Goal: Task Accomplishment & Management: Complete application form

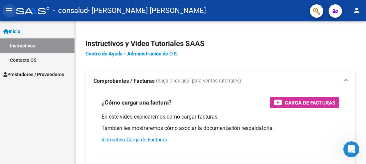
click at [11, 11] on mat-icon "menu" at bounding box center [9, 10] width 8 height 8
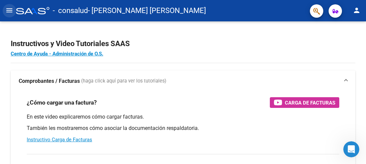
click at [11, 11] on mat-icon "menu" at bounding box center [9, 10] width 8 height 8
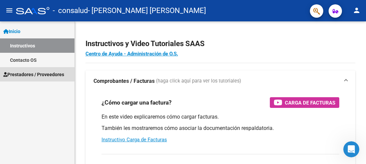
click at [34, 75] on span "Prestadores / Proveedores" at bounding box center [33, 74] width 61 height 7
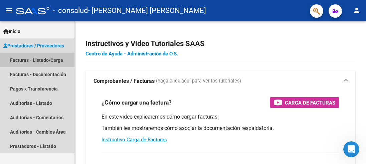
click at [55, 60] on link "Facturas - Listado/Carga" at bounding box center [37, 60] width 74 height 14
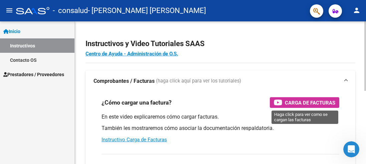
click at [323, 101] on span "Carga de Facturas" at bounding box center [310, 103] width 50 height 8
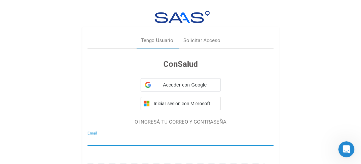
type input "[EMAIL_ADDRESS][DOMAIN_NAME]"
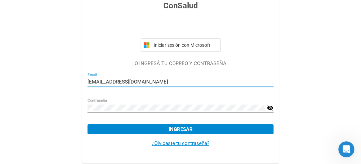
scroll to position [59, 0]
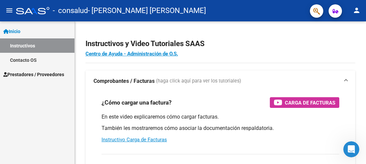
click at [48, 75] on span "Prestadores / Proveedores" at bounding box center [33, 74] width 61 height 7
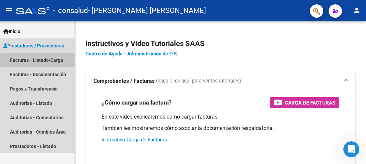
click at [55, 56] on link "Facturas - Listado/Carga" at bounding box center [37, 60] width 74 height 14
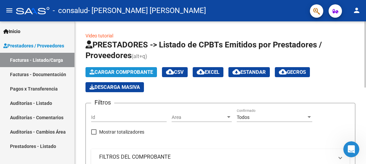
click at [141, 71] on span "Cargar Comprobante" at bounding box center [121, 72] width 63 height 6
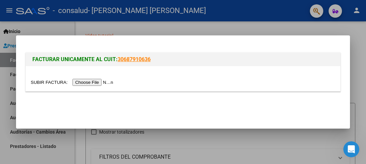
click at [113, 83] on input "file" at bounding box center [73, 82] width 85 height 7
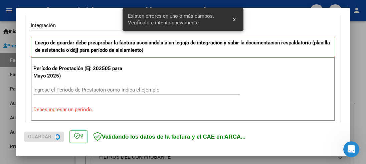
scroll to position [166, 0]
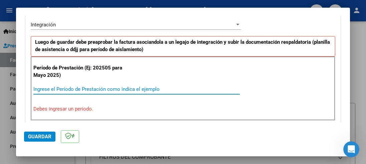
click at [113, 89] on input "Ingrese el Período de Prestación como indica el ejemplo" at bounding box center [136, 89] width 206 height 6
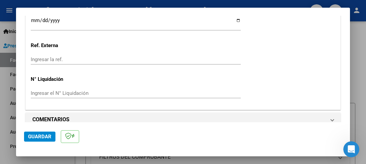
scroll to position [500, 0]
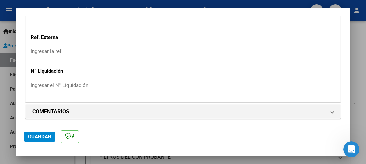
type input "202508"
click at [48, 137] on span "Guardar" at bounding box center [39, 137] width 23 height 6
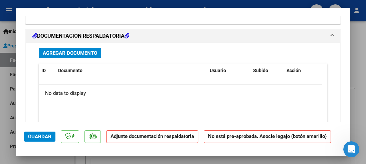
scroll to position [601, 0]
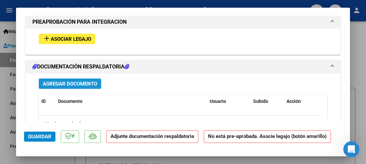
click at [66, 82] on span "Agregar Documento" at bounding box center [70, 84] width 54 height 6
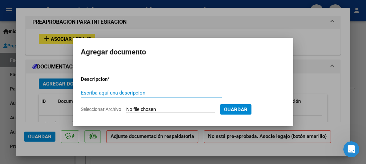
click at [135, 94] on input "Escriba aquí una descripcion" at bounding box center [151, 93] width 141 height 6
type input "planilla de asistencia"
click at [208, 111] on input "Seleccionar Archivo" at bounding box center [170, 110] width 89 height 6
type input "C:\fakepath\[PERSON_NAME][1].pdf"
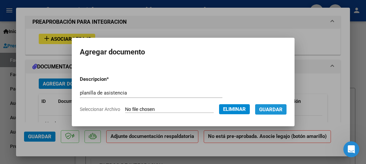
click at [282, 107] on span "Guardar" at bounding box center [270, 110] width 23 height 6
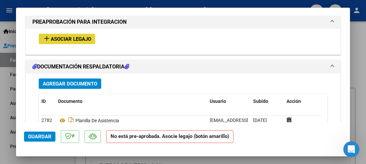
click at [66, 38] on span "Asociar Legajo" at bounding box center [71, 39] width 40 height 6
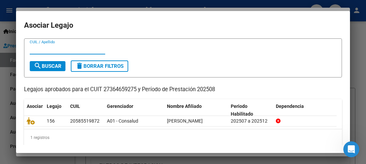
scroll to position [0, 0]
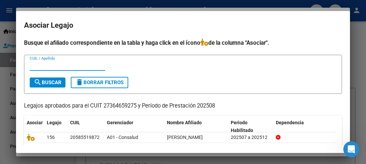
click at [359, 55] on div at bounding box center [183, 82] width 366 height 164
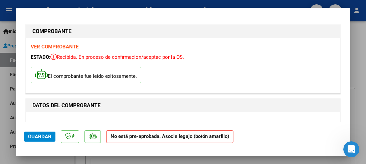
click at [57, 44] on strong "VER COMPROBANTE" at bounding box center [55, 47] width 48 height 6
